Goal: Navigation & Orientation: Find specific page/section

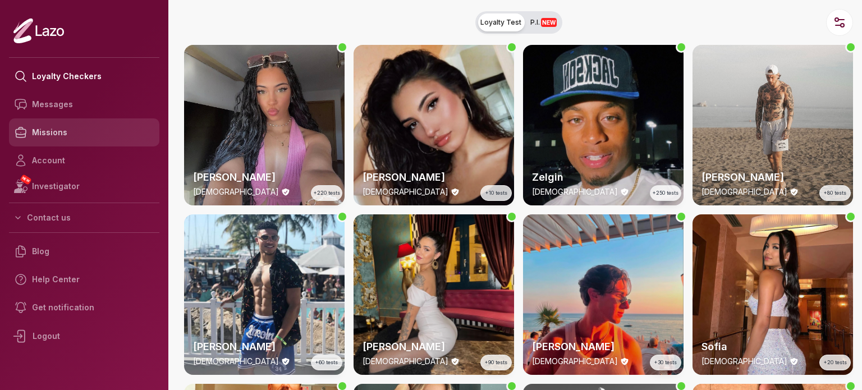
click at [109, 136] on link "Missions" at bounding box center [84, 132] width 150 height 28
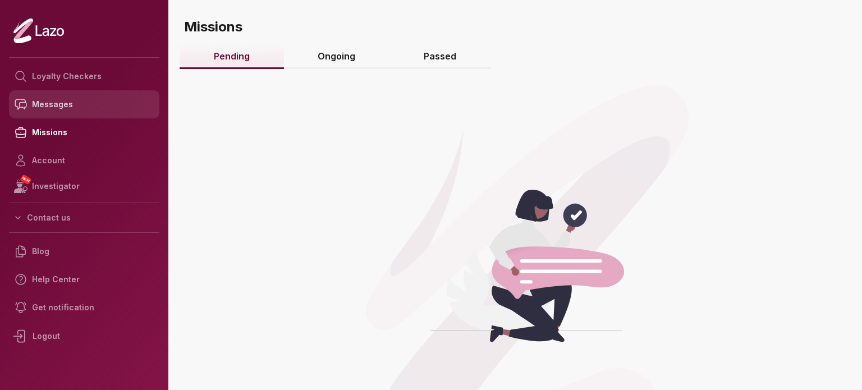
click at [112, 114] on link "Messages" at bounding box center [84, 104] width 150 height 28
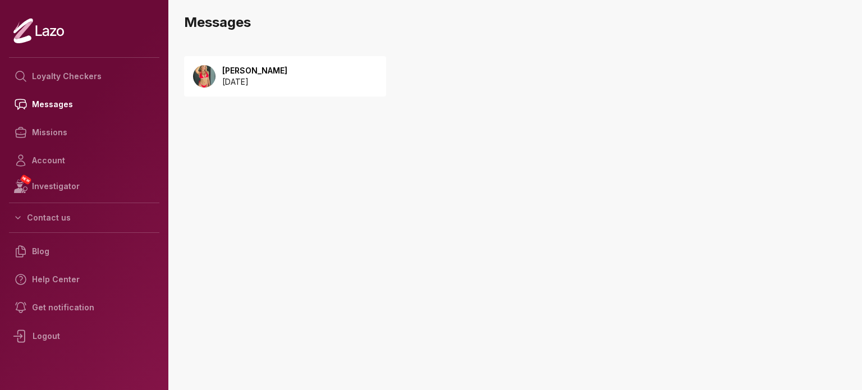
click at [242, 83] on p "2025 August 30" at bounding box center [254, 81] width 65 height 11
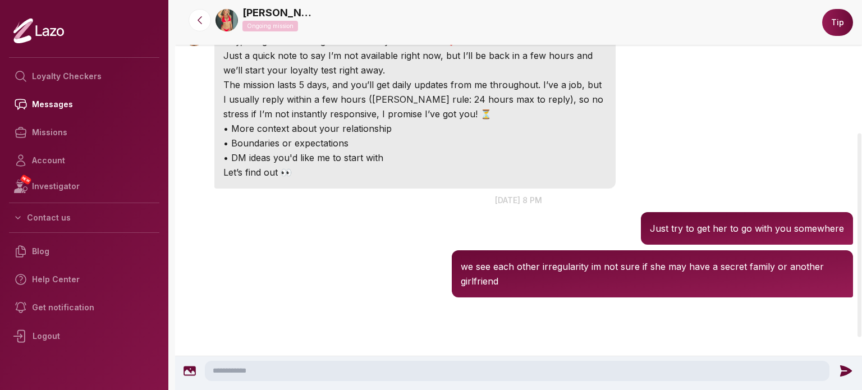
scroll to position [355, 0]
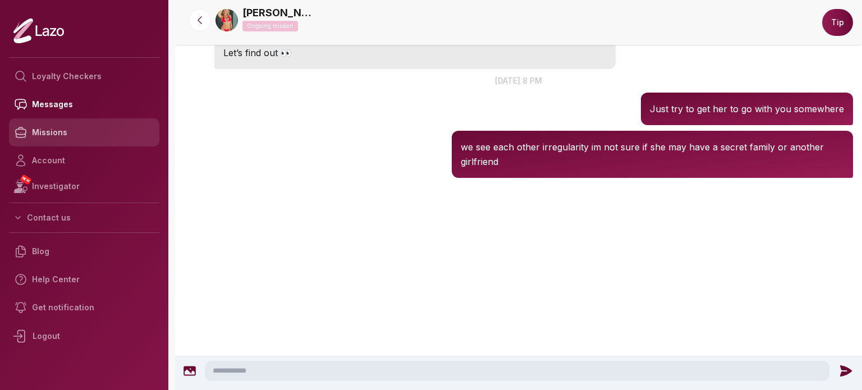
click at [88, 133] on link "Missions" at bounding box center [84, 132] width 150 height 28
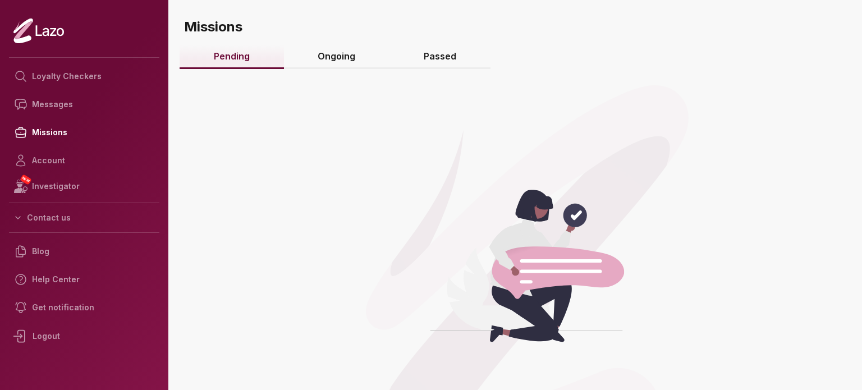
click at [346, 65] on link "Ongoing" at bounding box center [337, 57] width 106 height 24
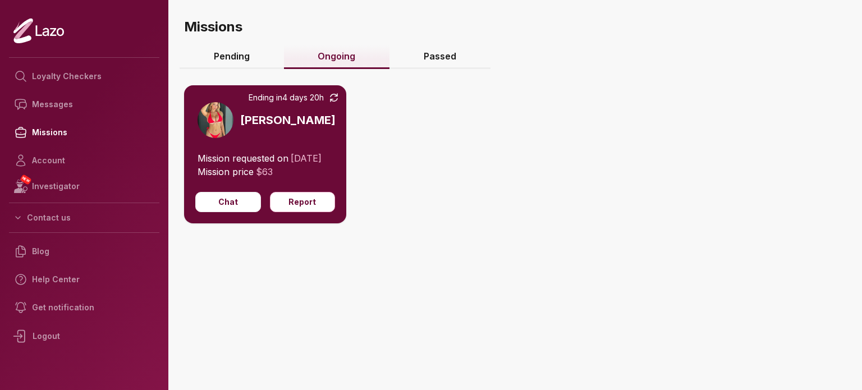
click at [449, 62] on link "Passed" at bounding box center [440, 57] width 101 height 24
